Goal: Information Seeking & Learning: Find specific fact

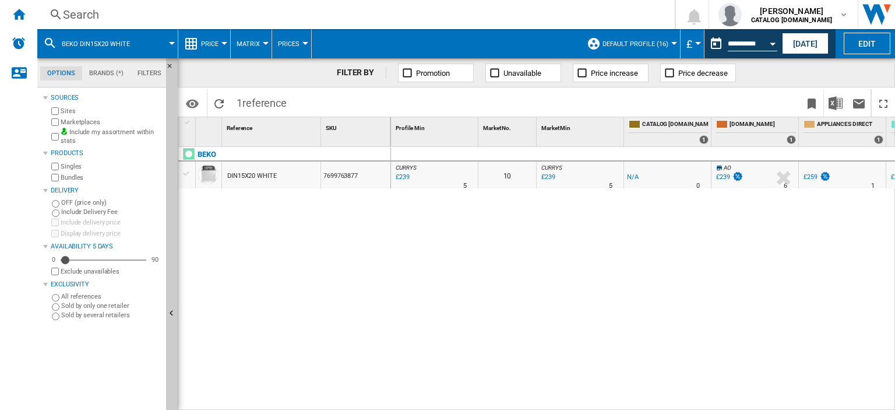
click at [92, 18] on div "Search" at bounding box center [353, 14] width 581 height 16
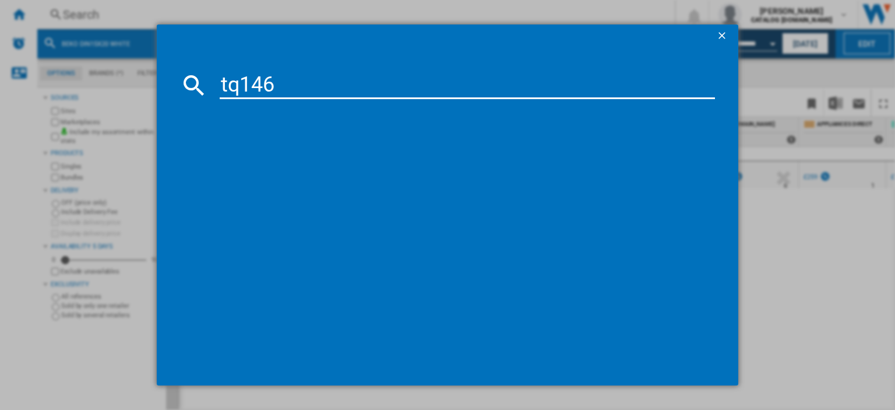
type input "tq146"
